Goal: Find specific page/section: Find specific page/section

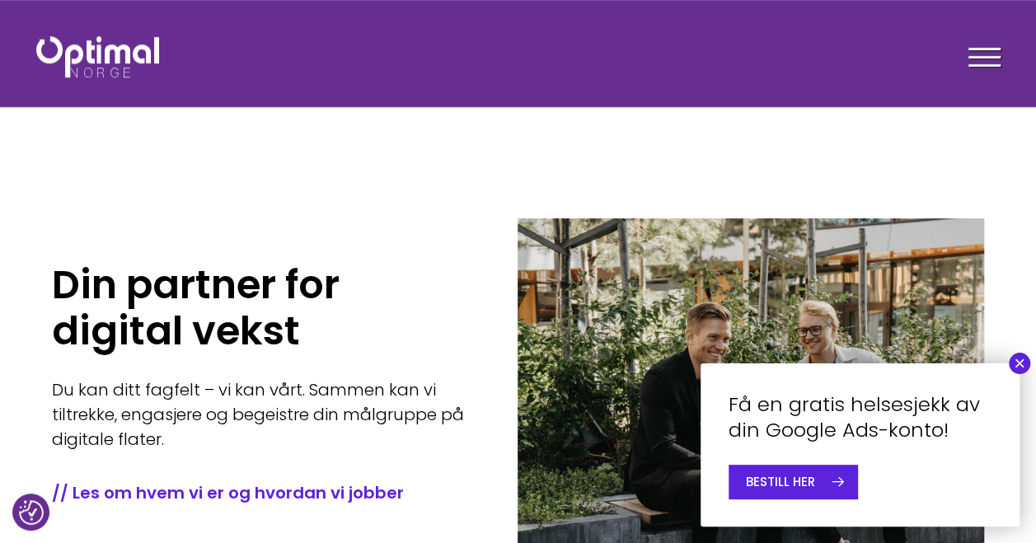
click at [978, 56] on span at bounding box center [985, 57] width 32 height 2
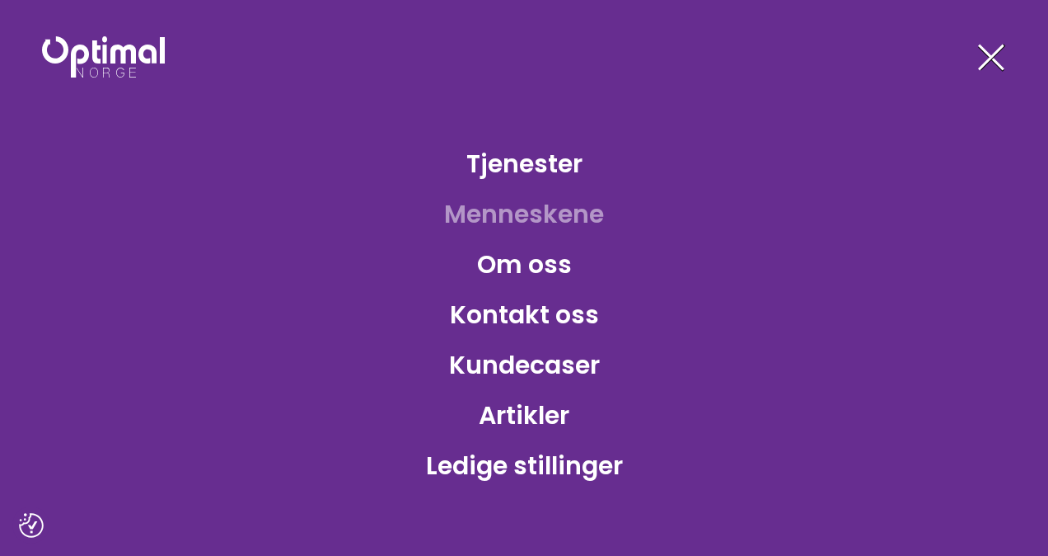
click at [554, 216] on link "Menneskene" at bounding box center [524, 214] width 186 height 54
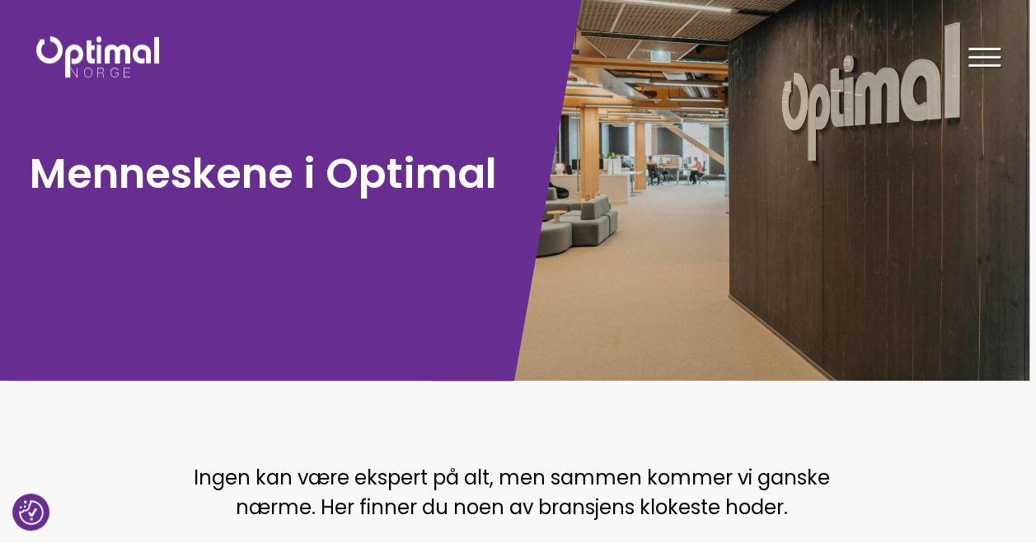
scroll to position [0, 7]
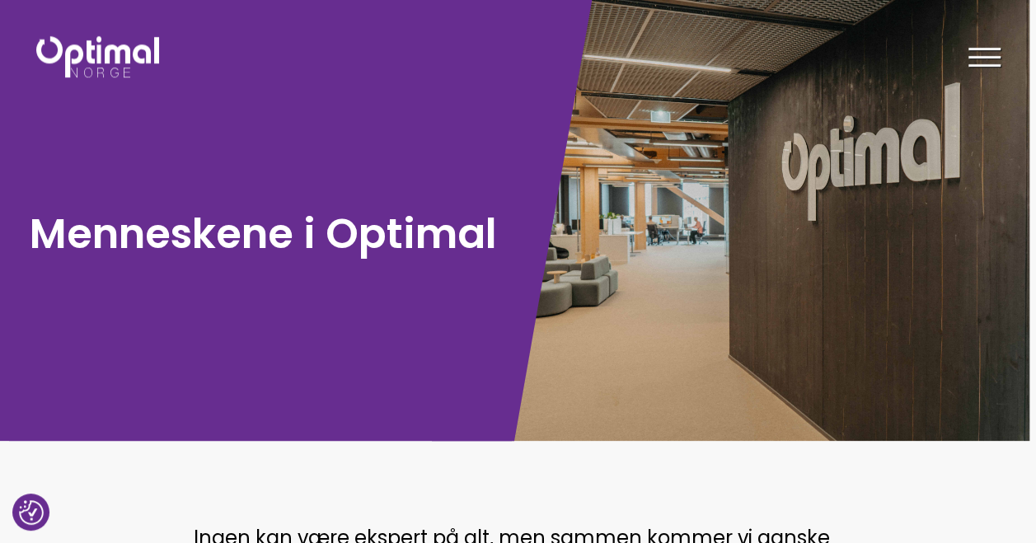
click at [117, 43] on img at bounding box center [97, 56] width 123 height 41
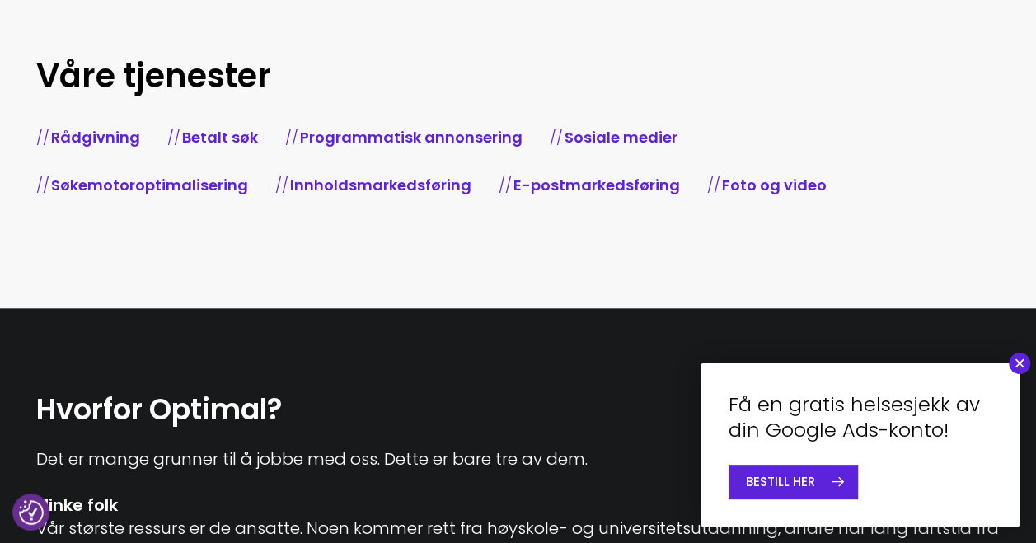
scroll to position [675, 0]
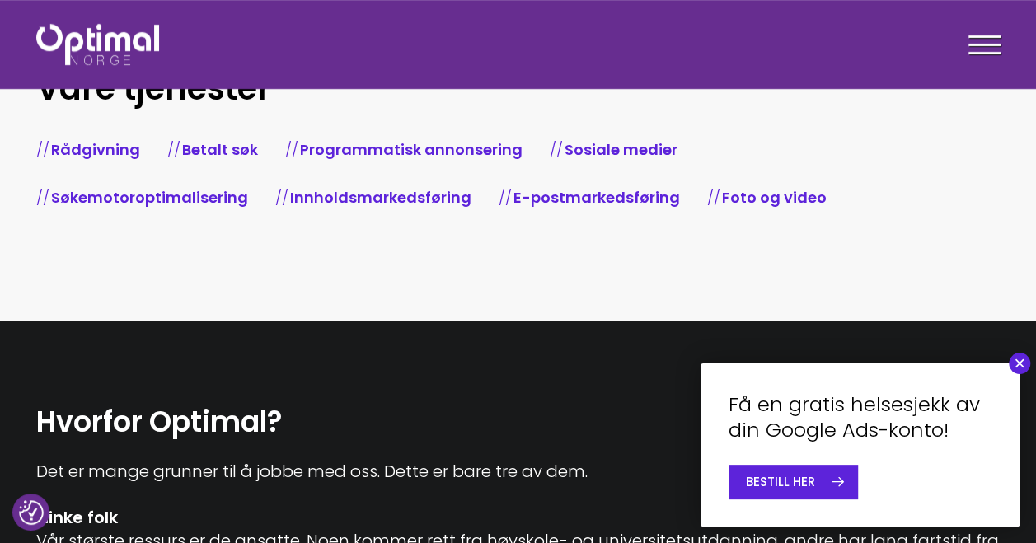
click at [617, 156] on link "Sosiale medier" at bounding box center [621, 149] width 113 height 21
